Goal: Find specific page/section: Find specific page/section

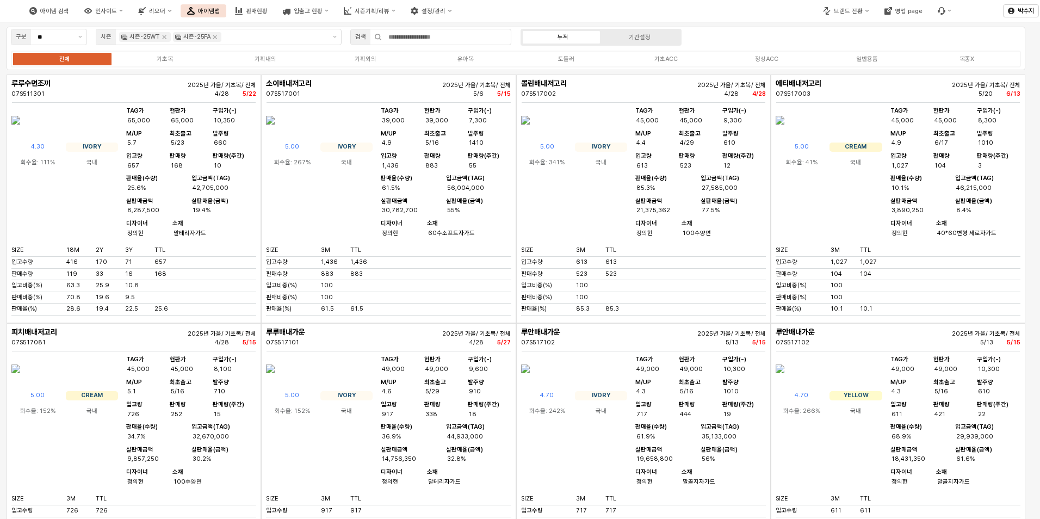
click at [467, 67] on div "전체 기초복 기획내의 기획외의 유아복 토들러 기초ACC 정상ACC 일반용품 복종X" at bounding box center [516, 59] width 1011 height 17
click at [467, 63] on label "유아복" at bounding box center [466, 58] width 100 height 9
click at [214, 34] on icon "Remove 시즌-25FA" at bounding box center [215, 37] width 9 height 9
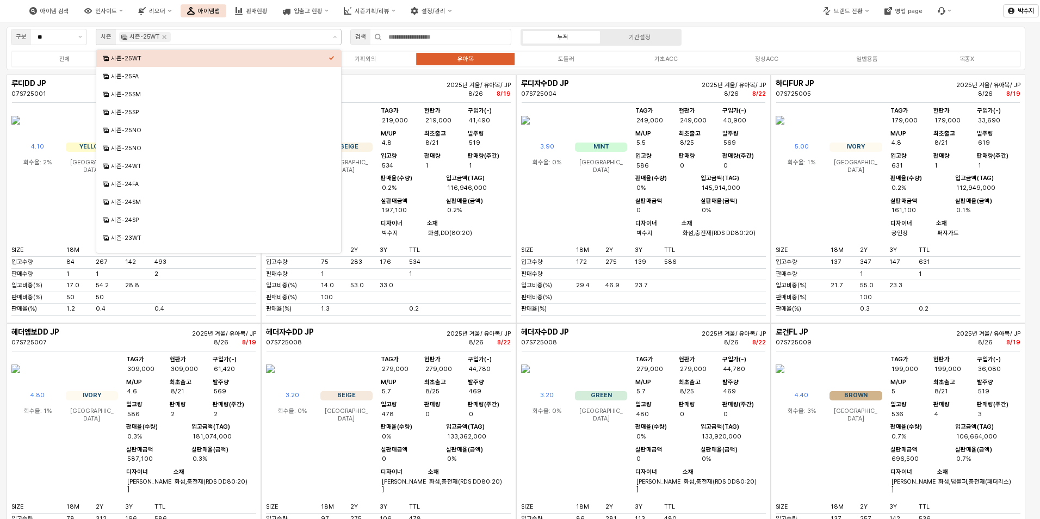
click at [506, 242] on div "TAG가 219,000 현판가 219,000 구입가(-) 41,490 M/UP 4.8 최초출고 8/21 발주량 519 입고량 534 판매량 1…" at bounding box center [444, 174] width 133 height 135
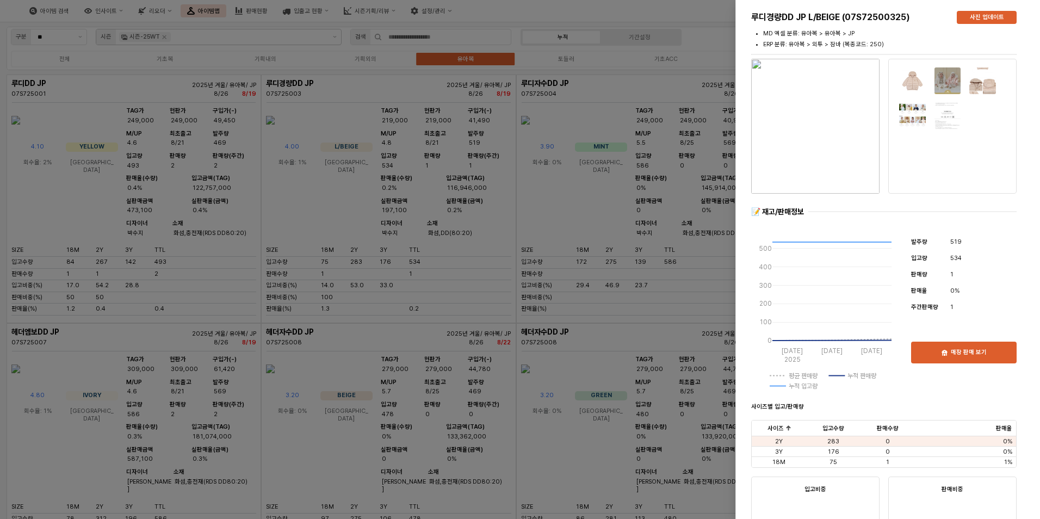
click at [479, 256] on div at bounding box center [520, 259] width 1040 height 519
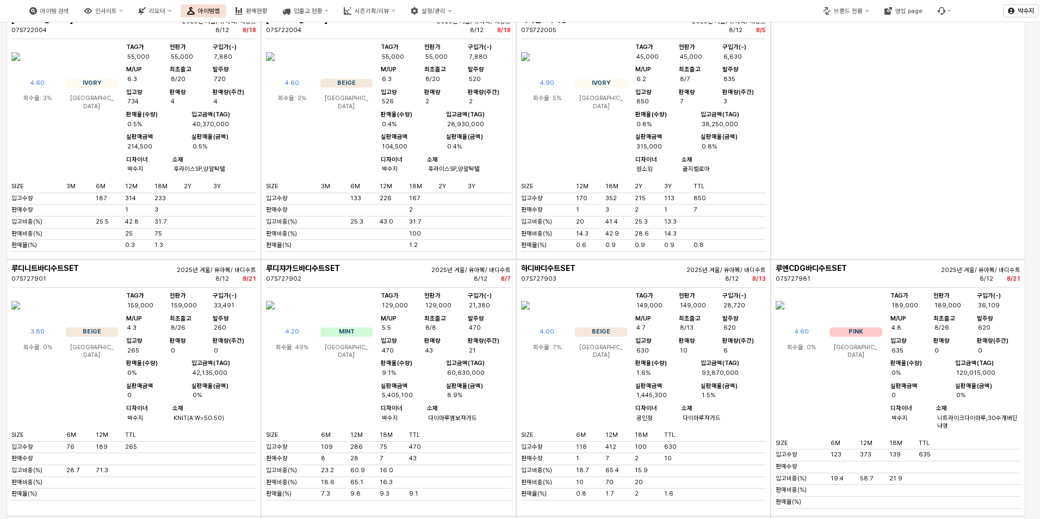
scroll to position [2612, 0]
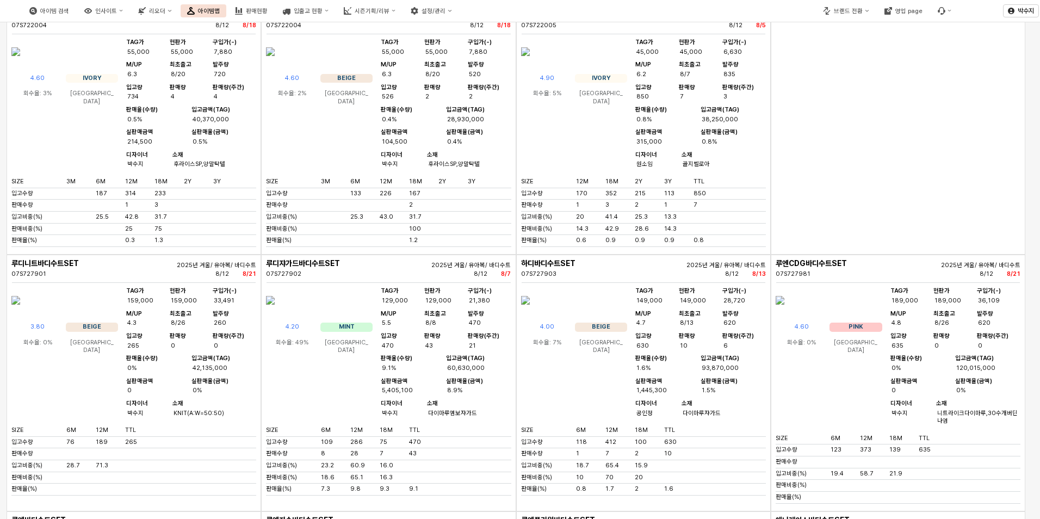
click at [20, 65] on img "App Frame" at bounding box center [15, 52] width 9 height 26
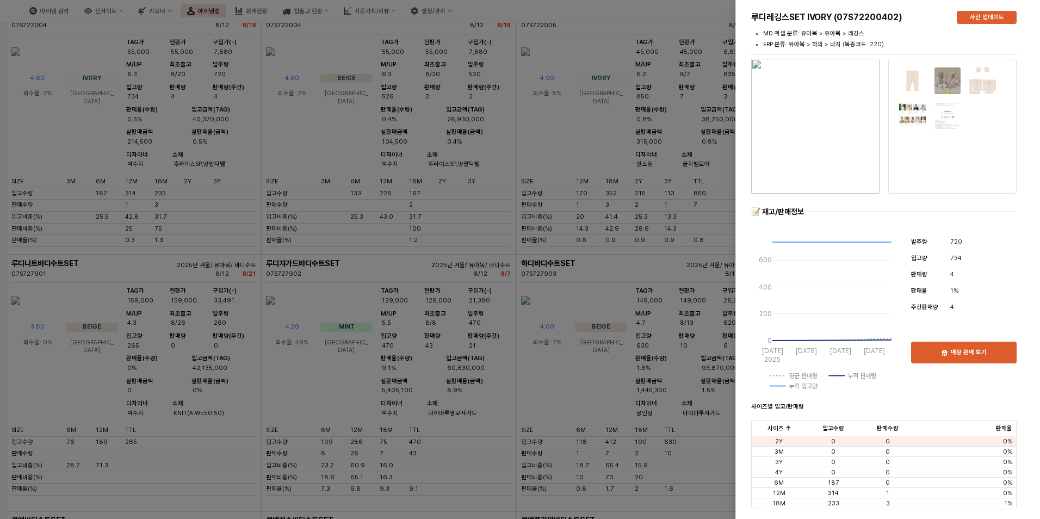
click at [912, 76] on img at bounding box center [913, 81] width 28 height 28
click at [821, 140] on img "button" at bounding box center [816, 126] width 128 height 135
click at [973, 79] on img at bounding box center [983, 81] width 28 height 28
click at [987, 89] on img at bounding box center [983, 81] width 28 height 28
click at [957, 82] on img at bounding box center [948, 81] width 28 height 28
